Goal: Navigation & Orientation: Understand site structure

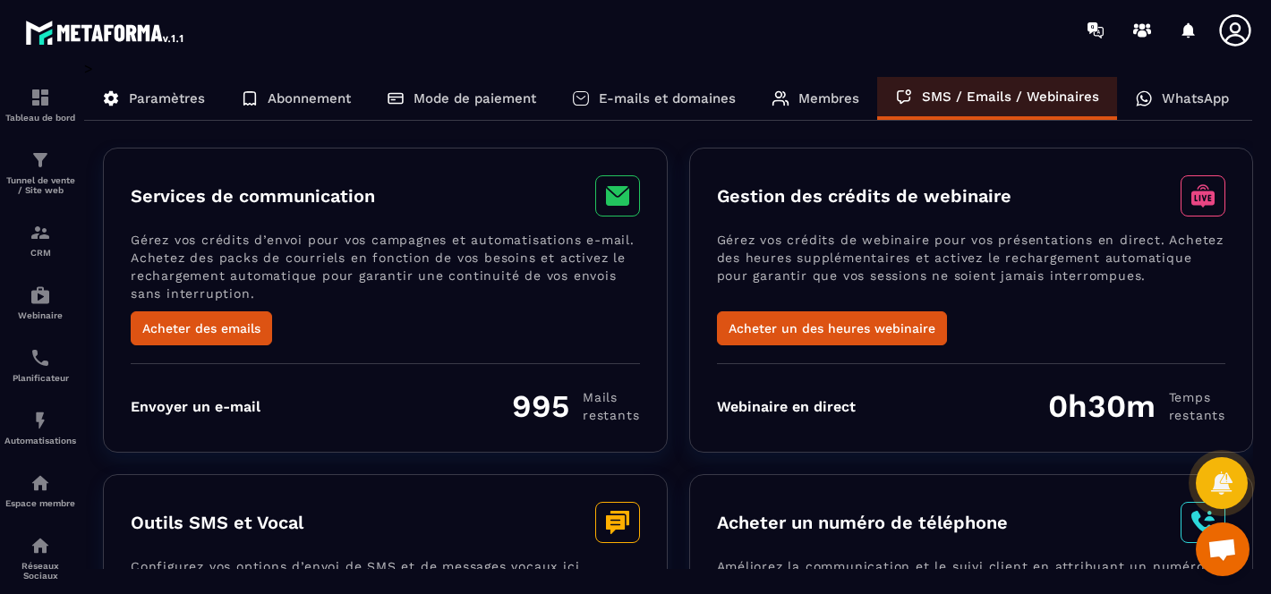
scroll to position [3435, 0]
click at [50, 380] on p "Planificateur" at bounding box center [40, 378] width 72 height 10
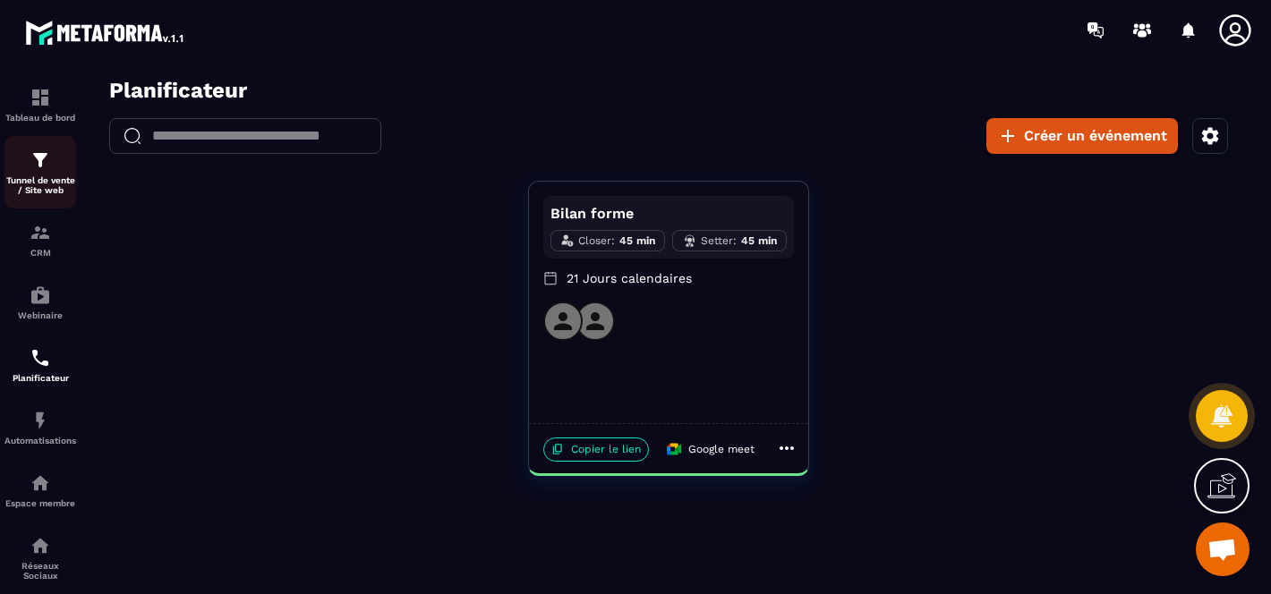
click at [49, 173] on div "Tunnel de vente / Site web" at bounding box center [40, 173] width 72 height 46
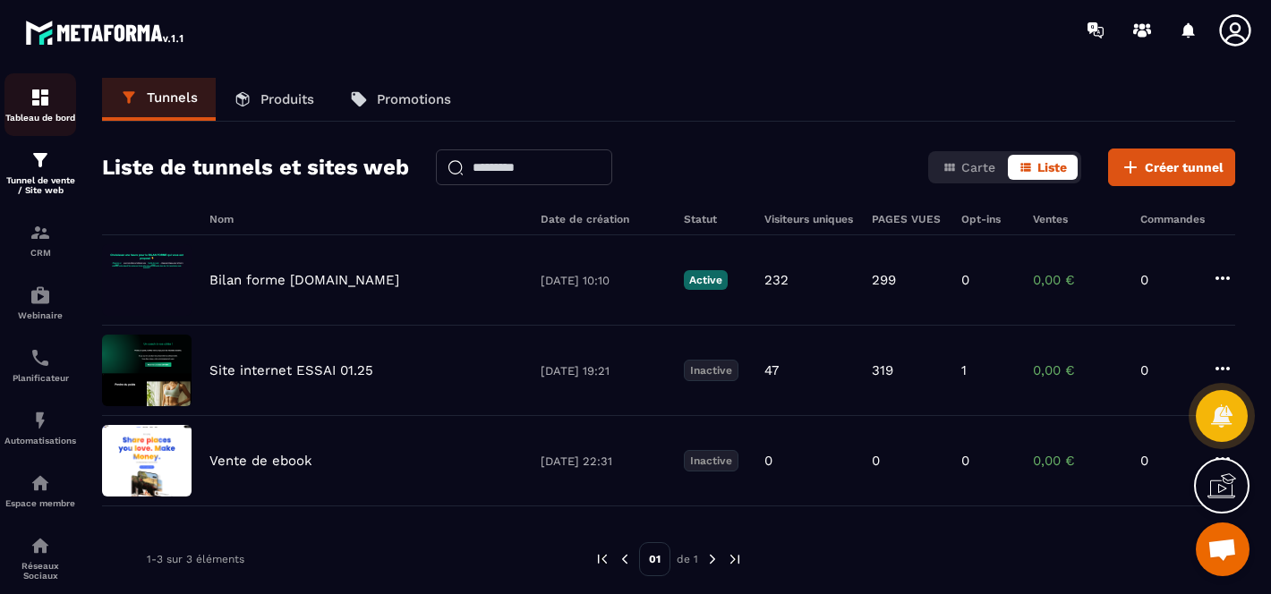
click at [50, 116] on p "Tableau de bord" at bounding box center [40, 118] width 72 height 10
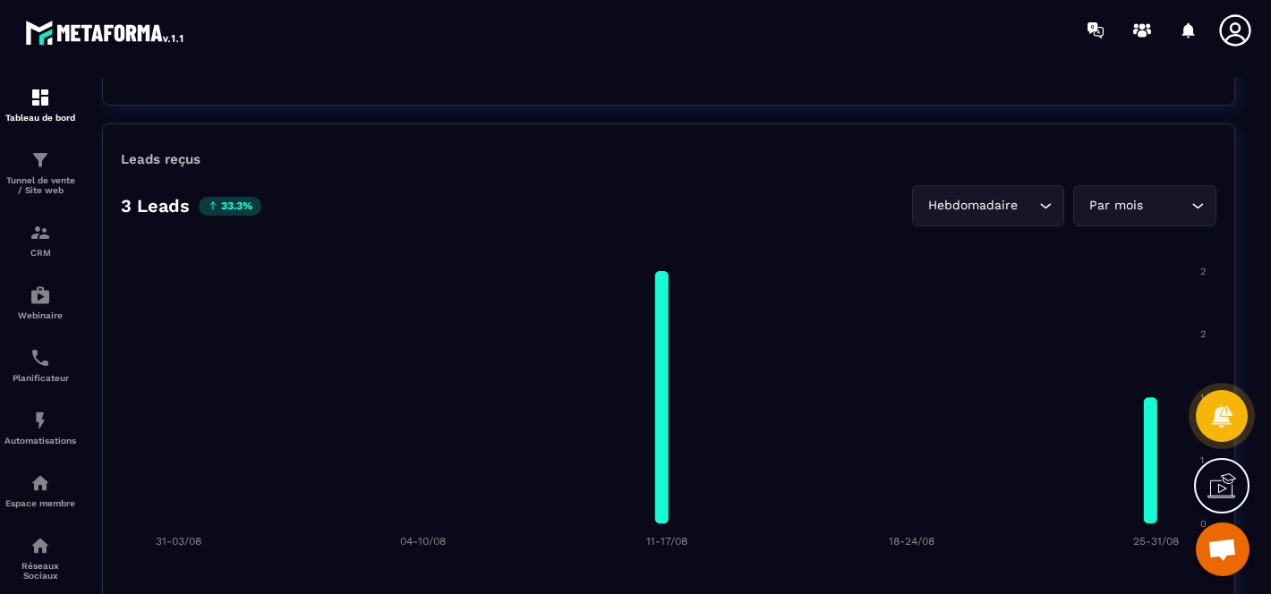
scroll to position [1284, 0]
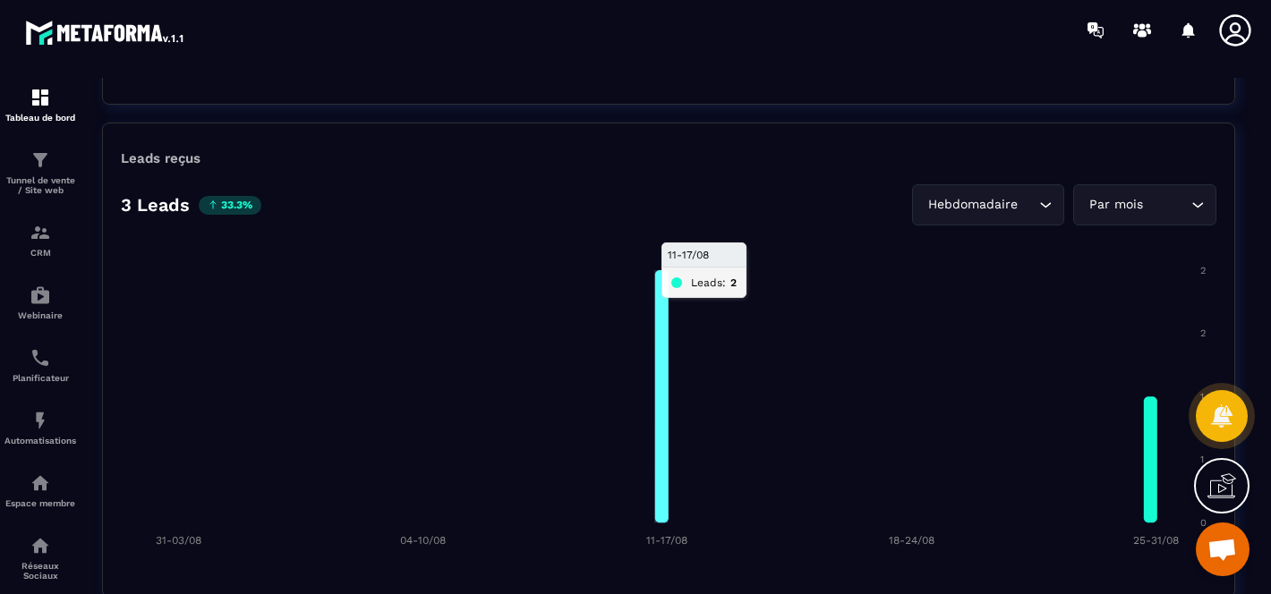
click at [662, 426] on icon at bounding box center [661, 396] width 13 height 252
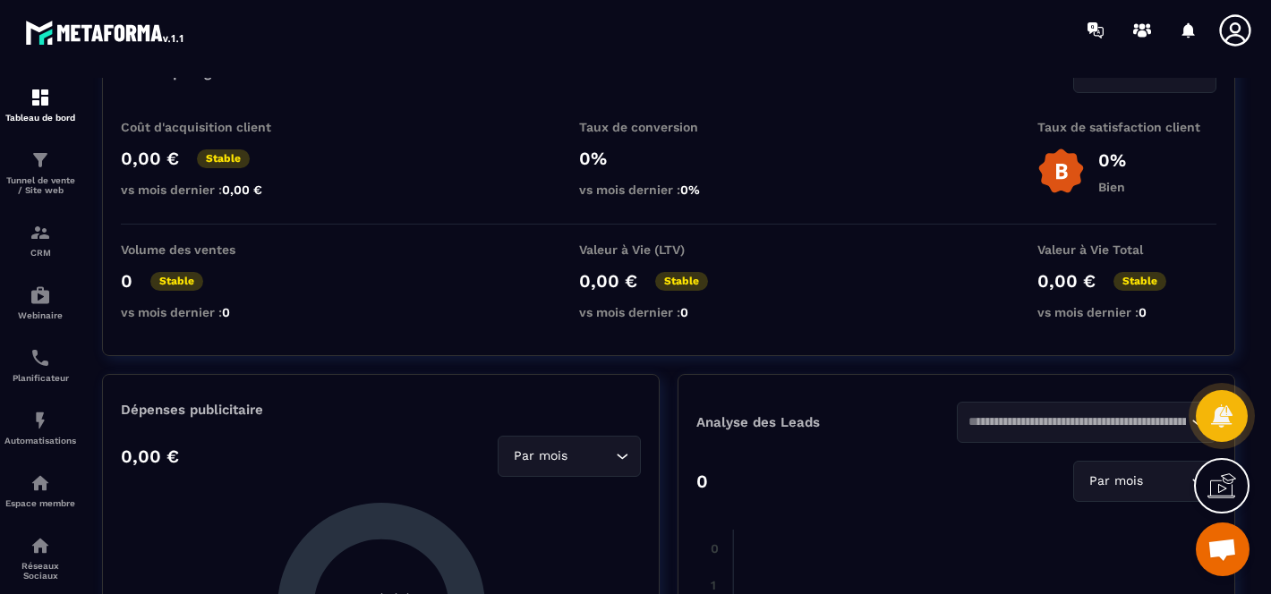
scroll to position [0, 0]
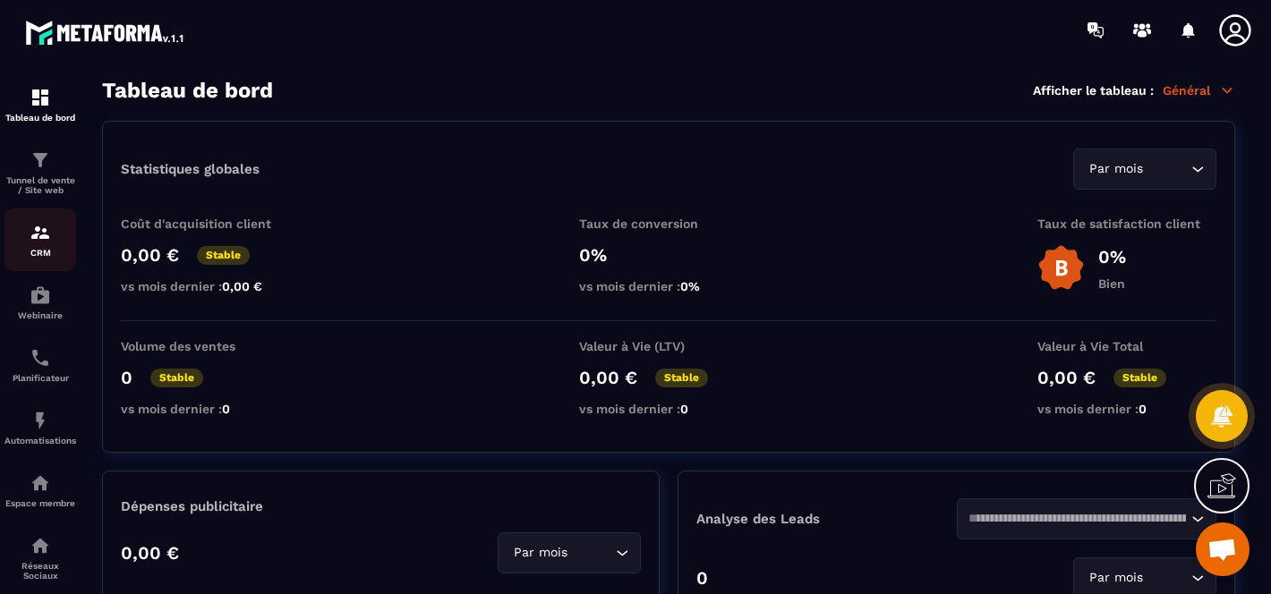
click at [38, 251] on p "CRM" at bounding box center [40, 253] width 72 height 10
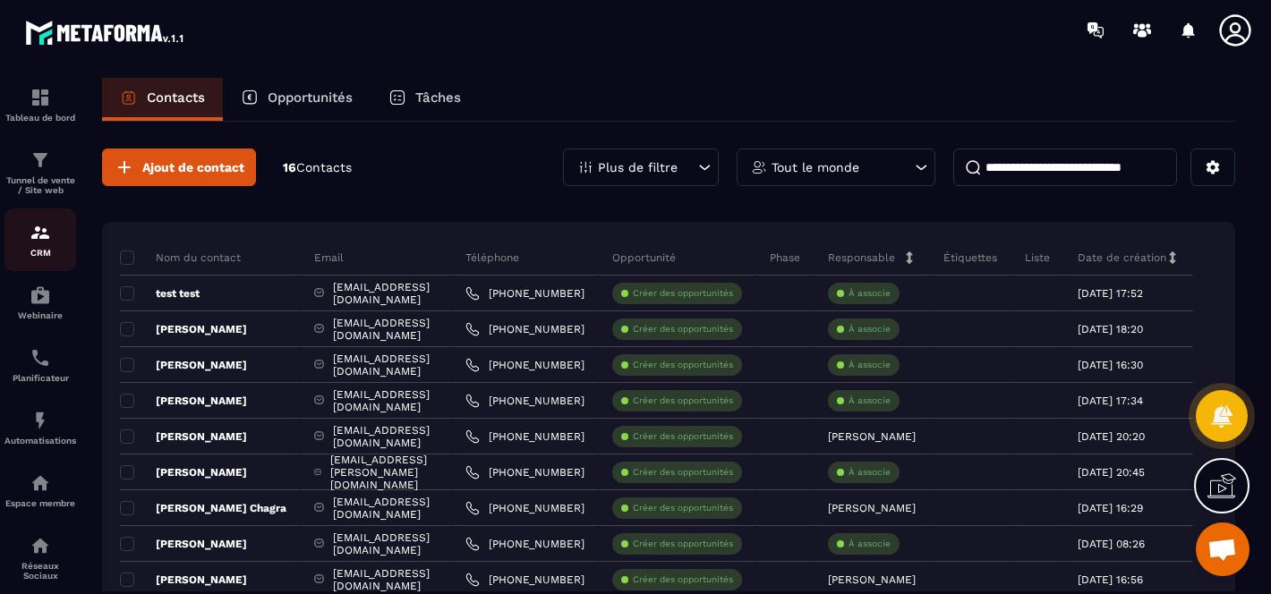
click at [32, 258] on p "CRM" at bounding box center [40, 253] width 72 height 10
click at [41, 318] on p "Webinaire" at bounding box center [40, 316] width 72 height 10
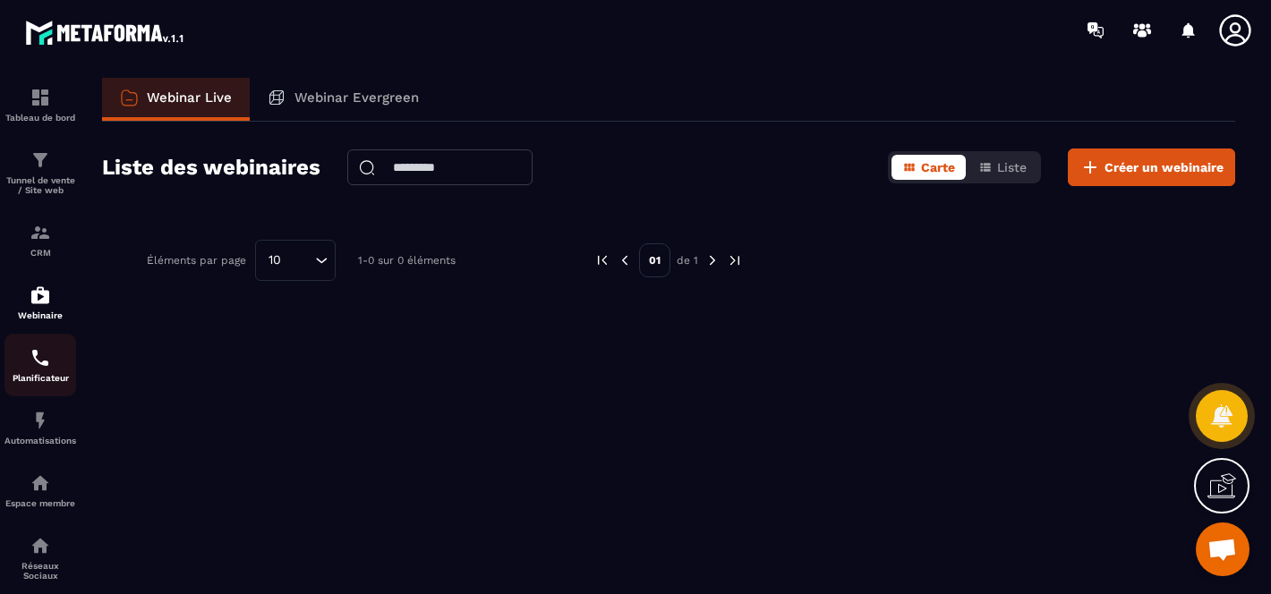
click at [27, 390] on link "Planificateur" at bounding box center [40, 365] width 72 height 63
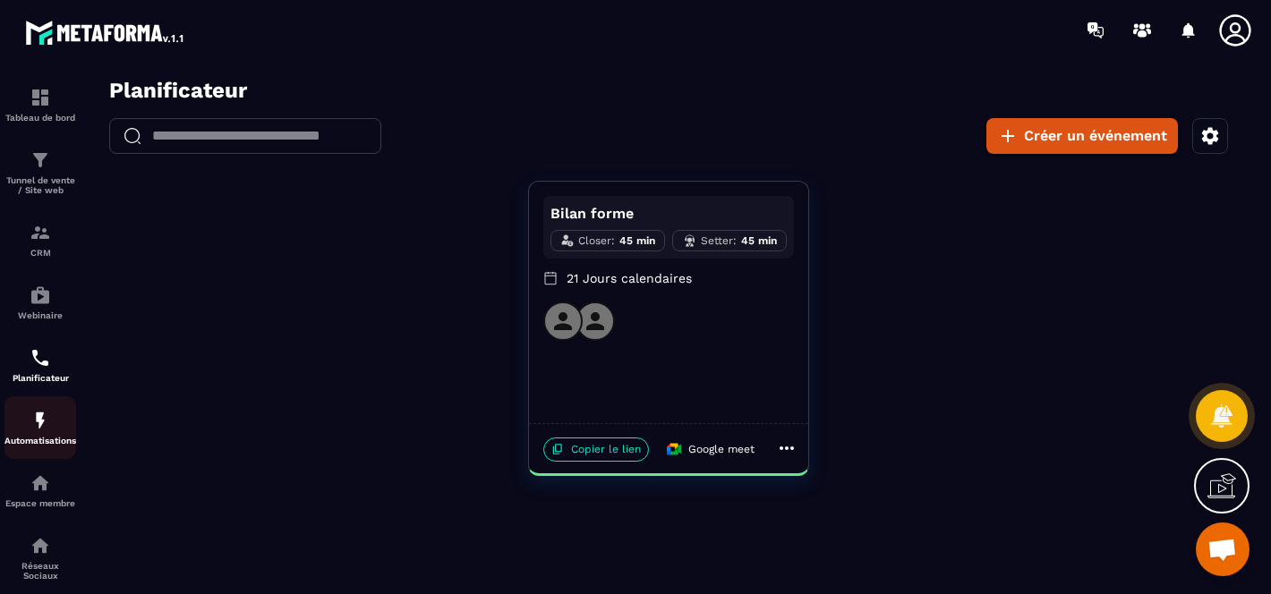
click at [17, 446] on p "Automatisations" at bounding box center [40, 441] width 72 height 10
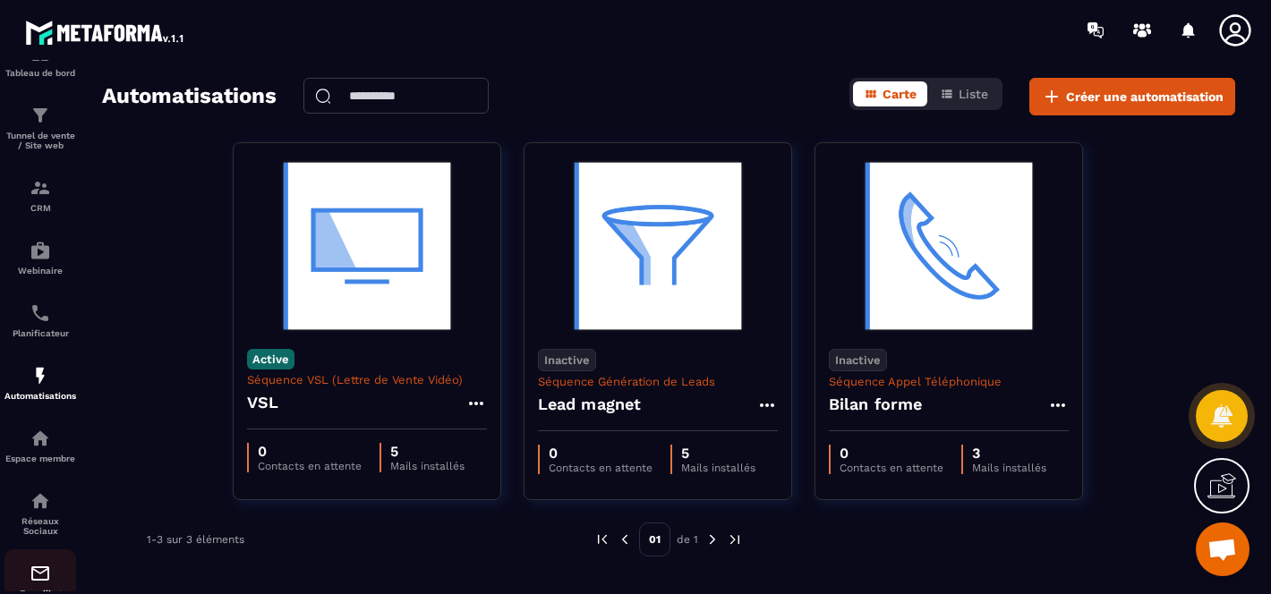
scroll to position [138, 0]
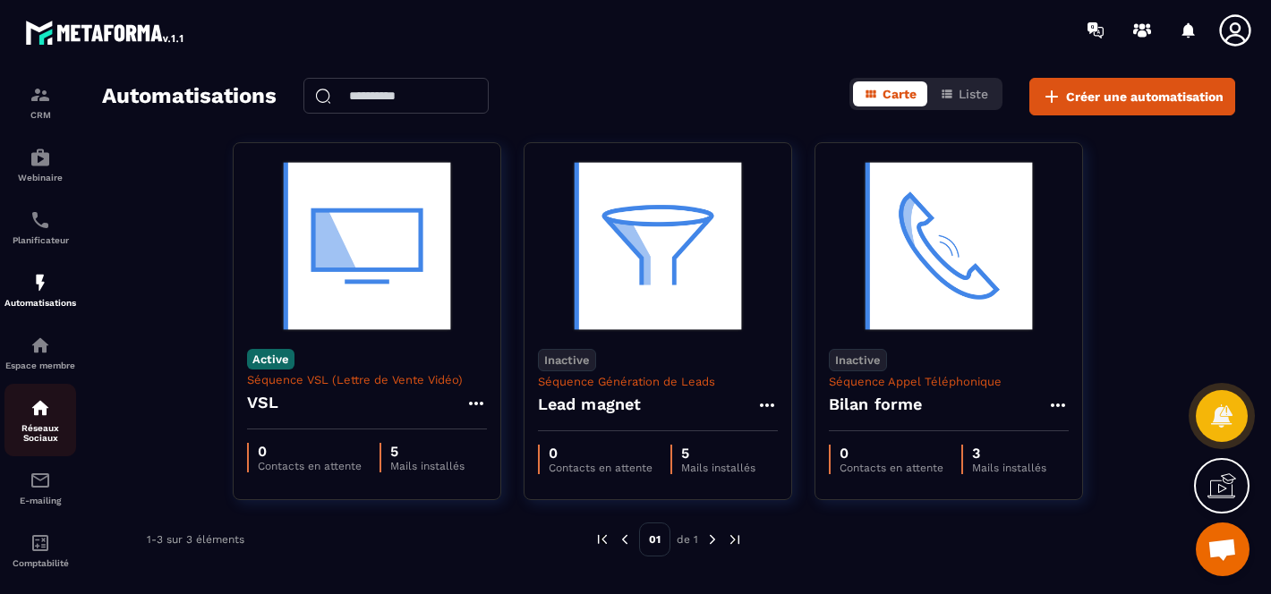
click at [42, 427] on div "Réseaux Sociaux" at bounding box center [40, 420] width 72 height 46
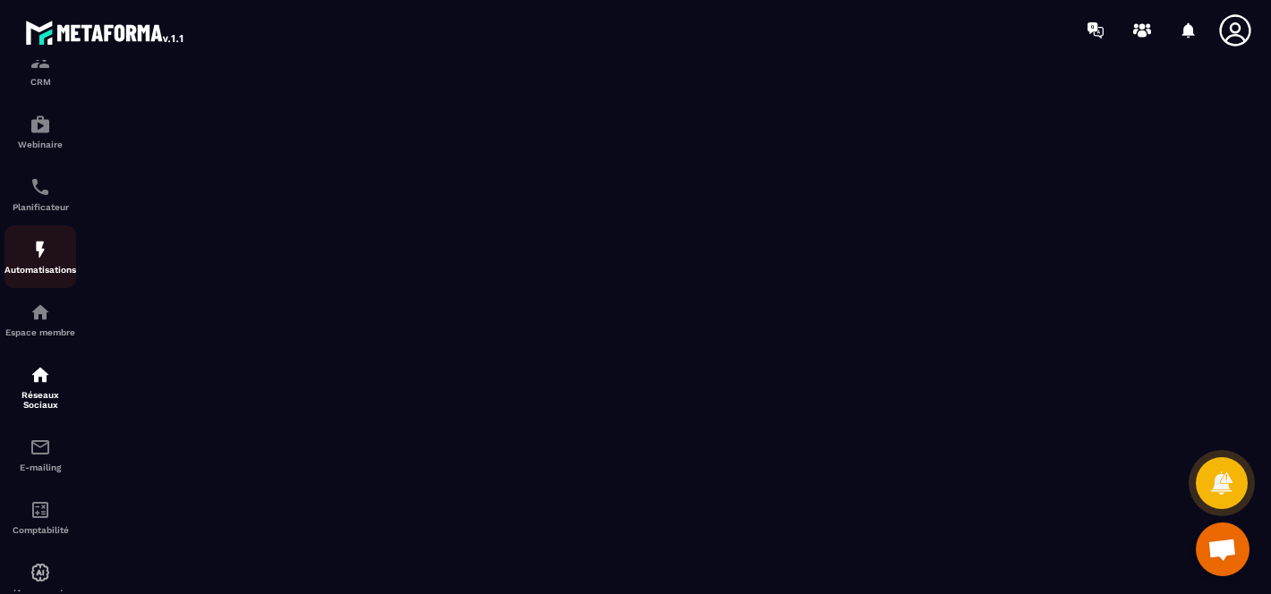
scroll to position [229, 0]
